Goal: Find specific page/section: Find specific page/section

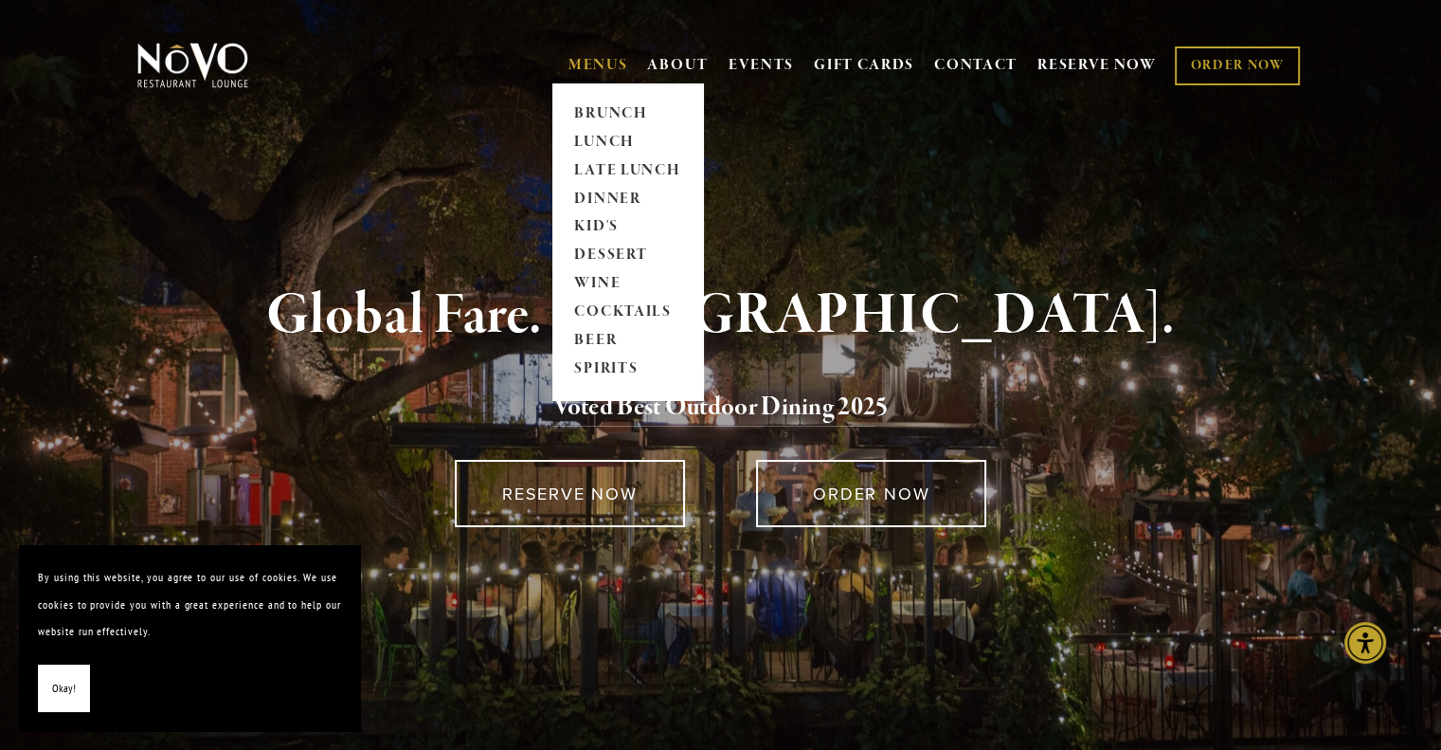
click at [583, 63] on link "MENUS" at bounding box center [599, 65] width 60 height 19
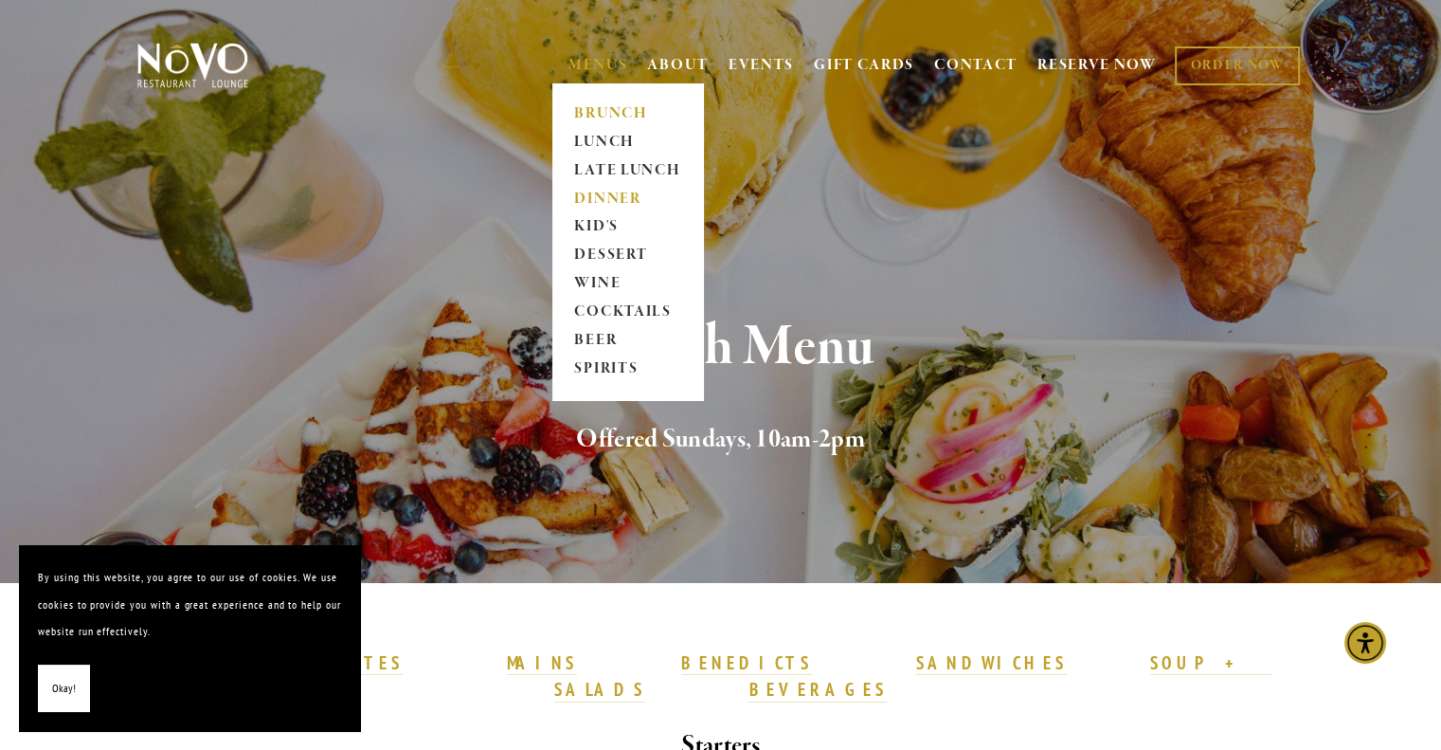
click at [614, 199] on link "DINNER" at bounding box center [628, 199] width 118 height 28
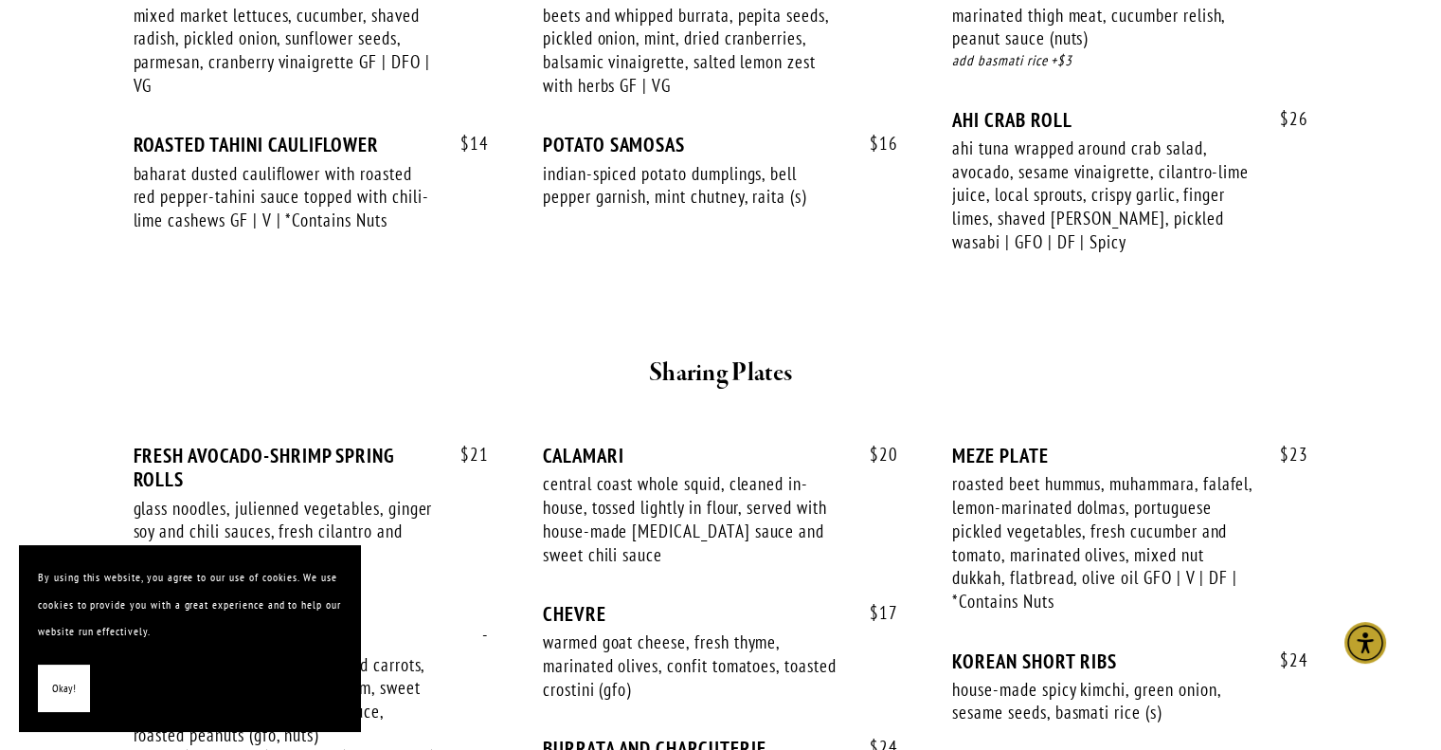
scroll to position [1042, 0]
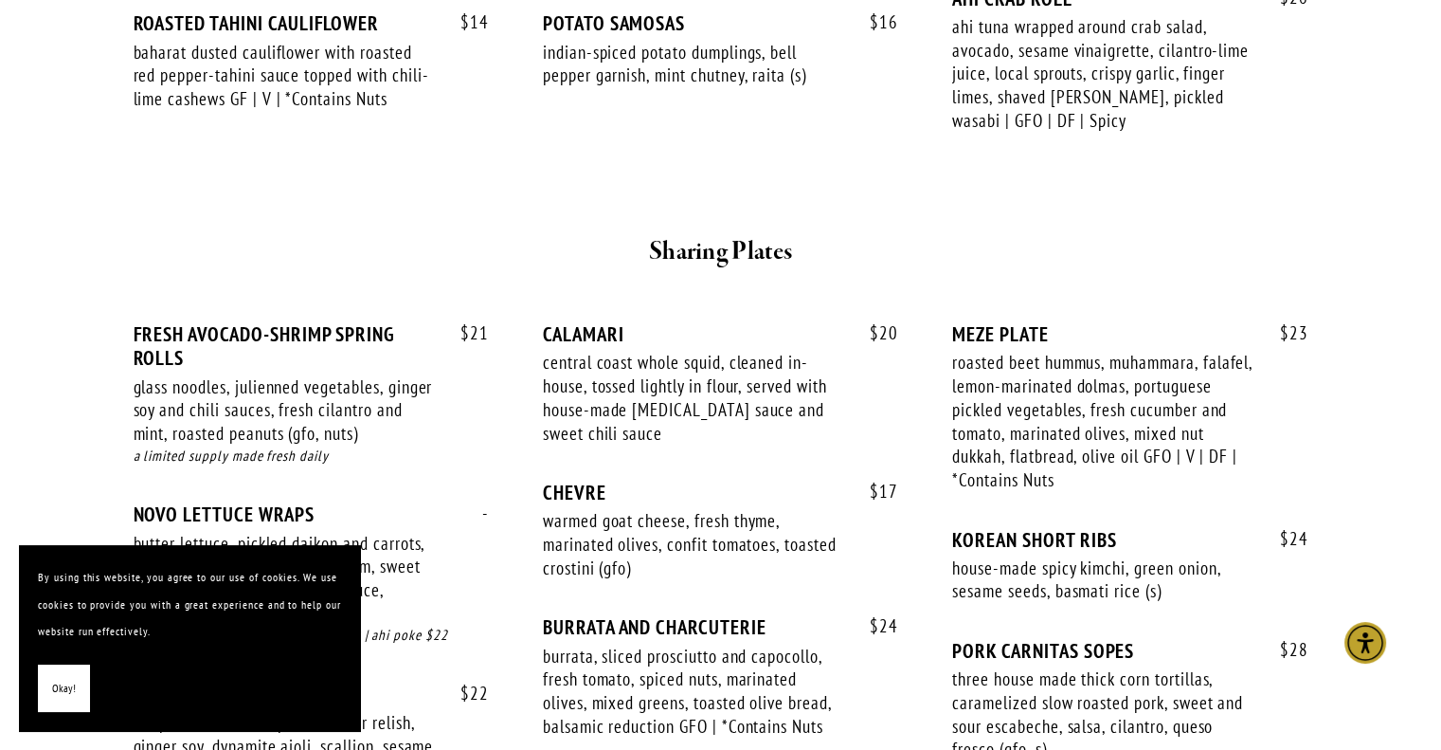
click at [45, 693] on button "Okay!" at bounding box center [64, 688] width 52 height 48
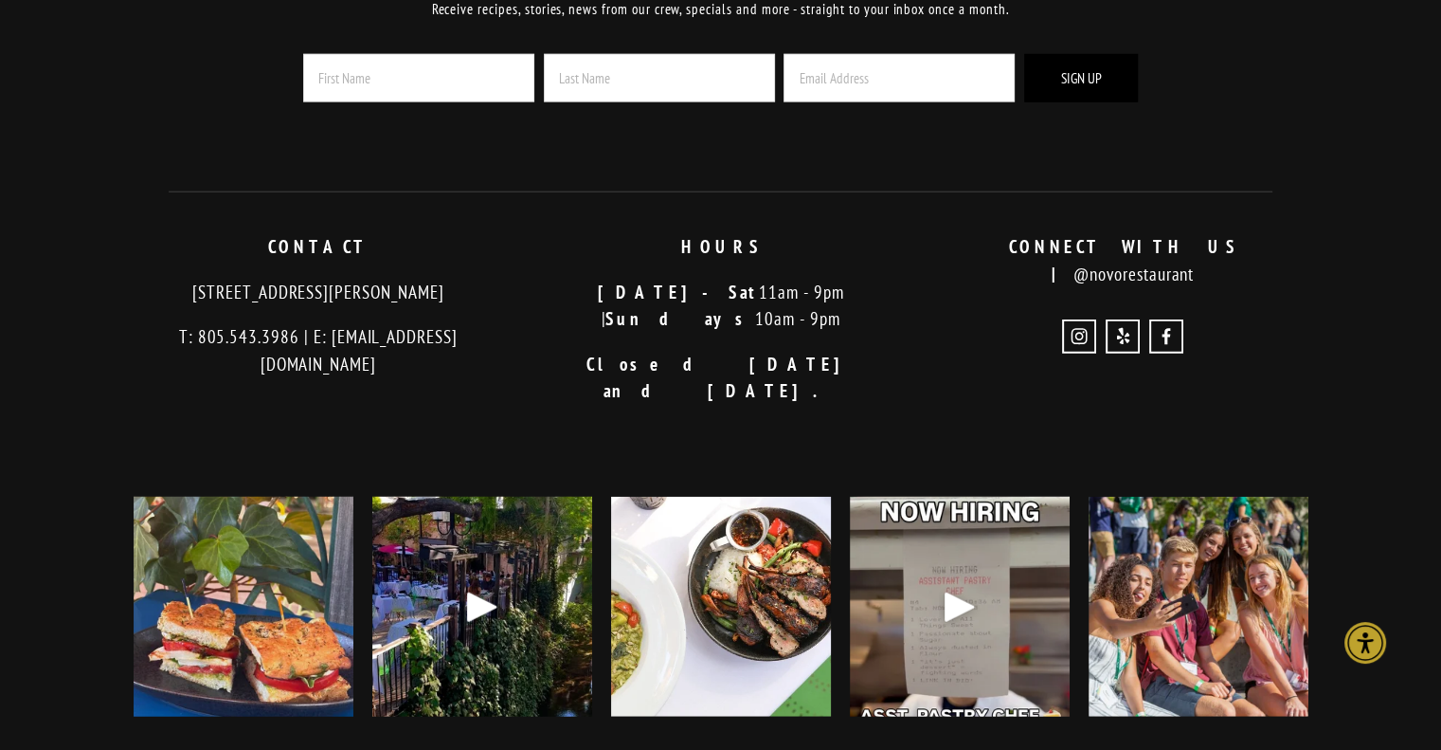
scroll to position [4854, 0]
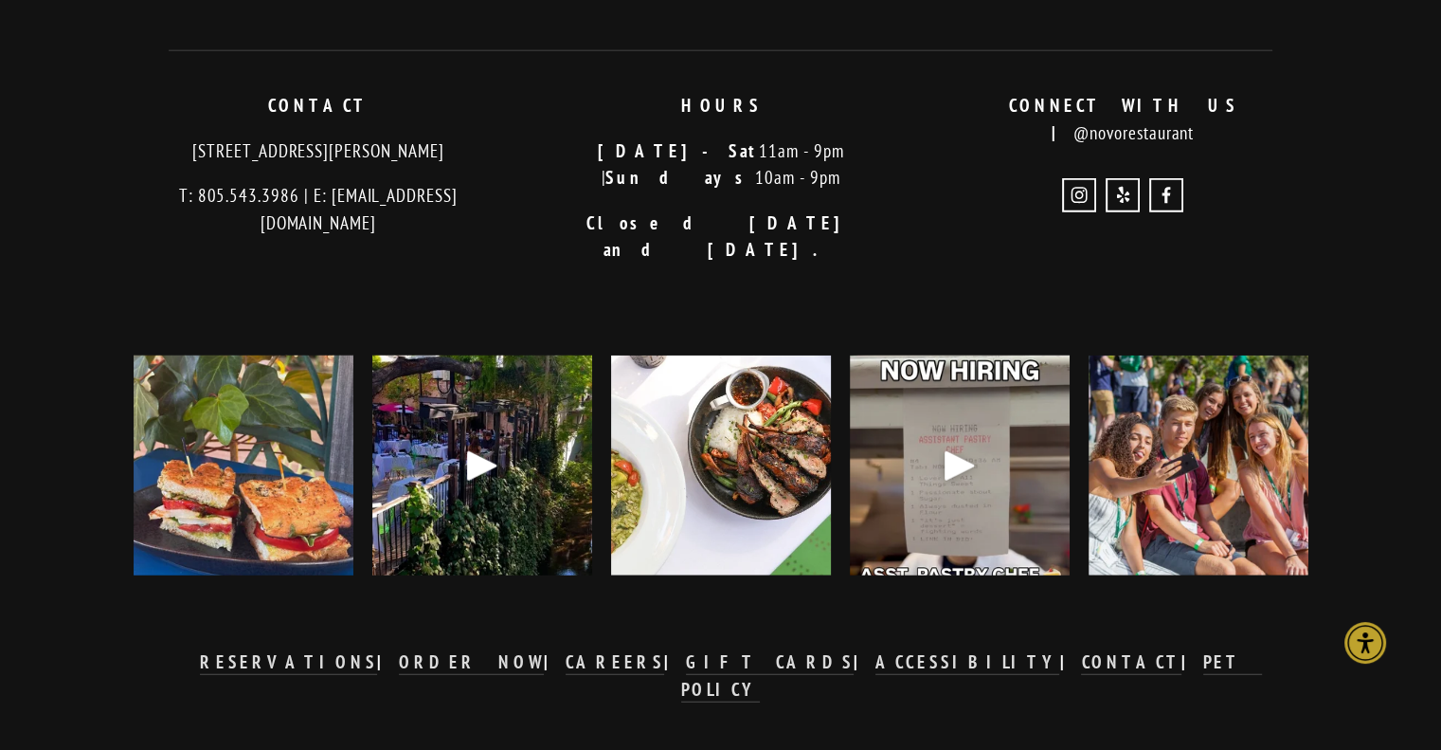
click at [235, 440] on img at bounding box center [244, 465] width 220 height 275
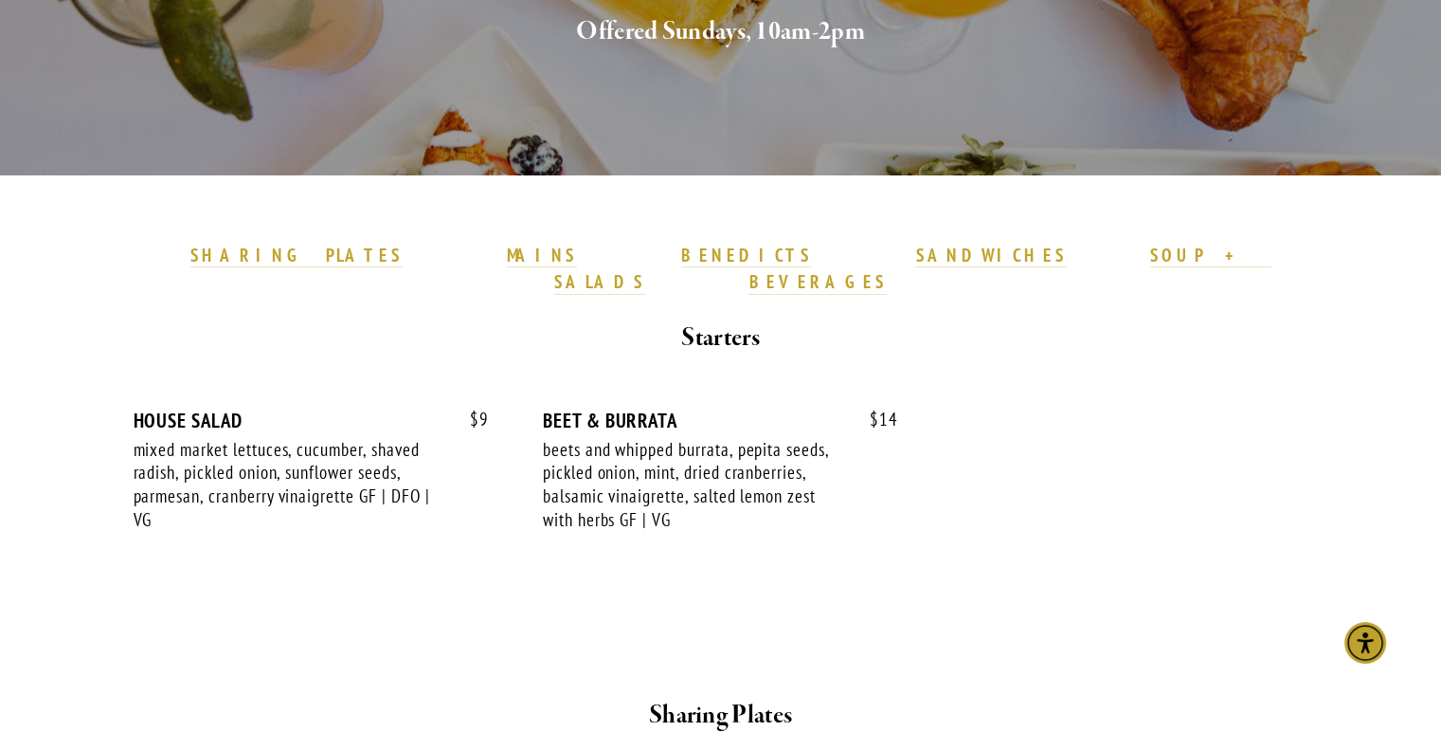
scroll to position [379, 0]
